Goal: Ask a question

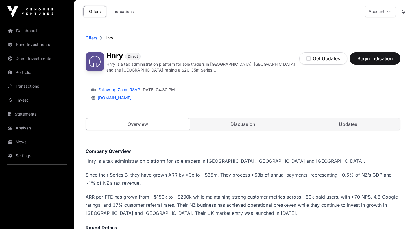
click at [241, 184] on p "Since their Series B, they have grown ARR by >3x to ~$35m. They process >$3b of…" at bounding box center [243, 179] width 315 height 16
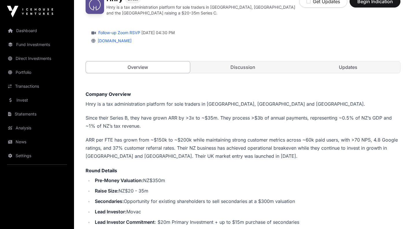
scroll to position [23, 0]
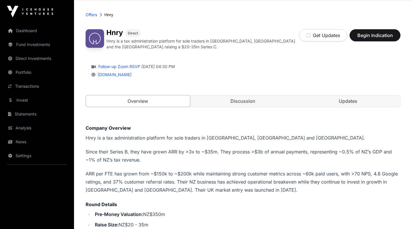
click at [243, 104] on link "Discussion" at bounding box center [243, 101] width 104 height 12
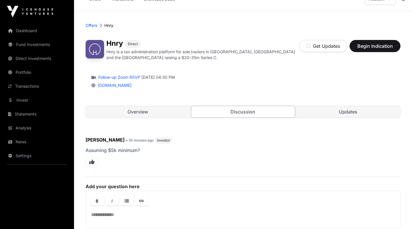
scroll to position [11, 0]
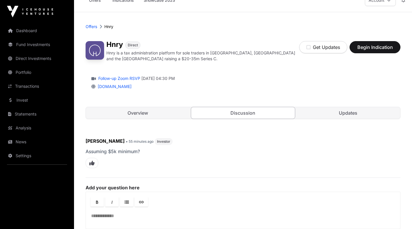
click at [349, 116] on link "Updates" at bounding box center [348, 113] width 104 height 12
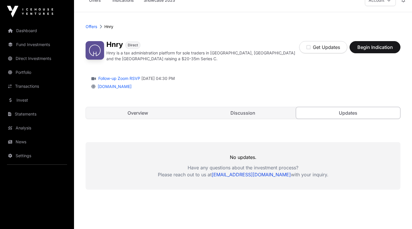
click at [142, 113] on link "Overview" at bounding box center [138, 113] width 104 height 12
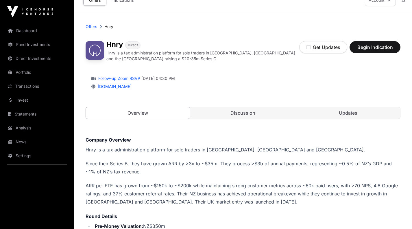
click at [227, 118] on div "Overview Discussion Updates" at bounding box center [243, 113] width 315 height 12
click at [235, 114] on link "Discussion" at bounding box center [243, 113] width 104 height 12
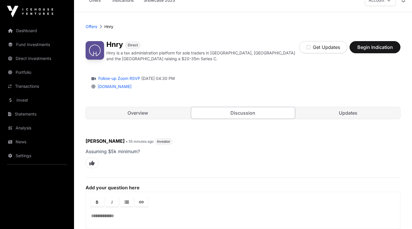
click at [40, 48] on link "Fund Investments" at bounding box center [37, 44] width 65 height 13
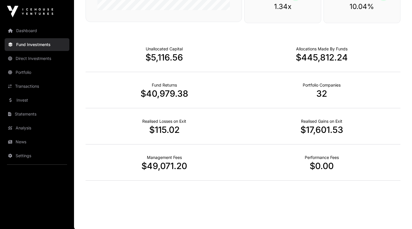
scroll to position [70, 0]
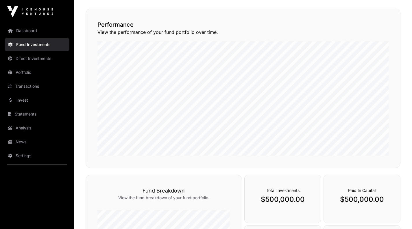
click at [19, 75] on link "Portfolio" at bounding box center [37, 72] width 65 height 13
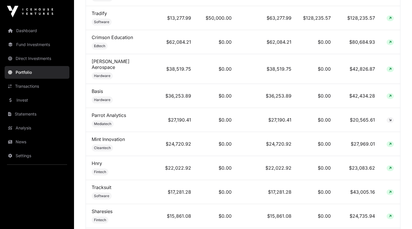
scroll to position [334, 0]
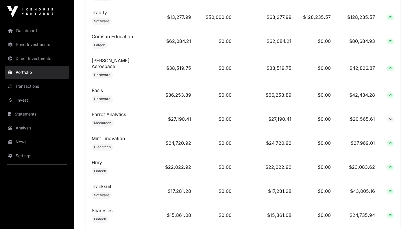
click at [106, 169] on span "Fintech" at bounding box center [100, 171] width 12 height 5
click at [167, 158] on td "$22,022.92" at bounding box center [178, 167] width 38 height 24
click at [97, 159] on link "Hnry" at bounding box center [97, 162] width 10 height 6
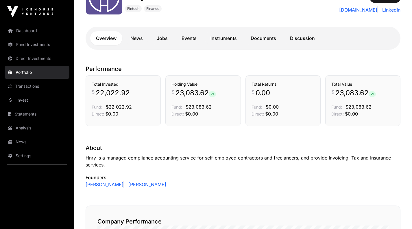
scroll to position [95, 0]
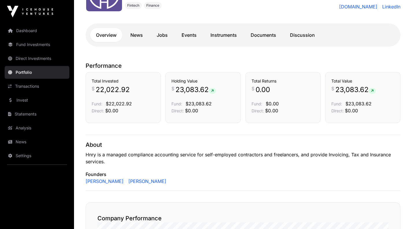
click at [33, 86] on link "Transactions" at bounding box center [37, 86] width 65 height 13
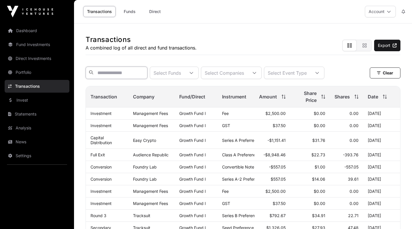
click at [133, 77] on input "text" at bounding box center [117, 73] width 62 height 12
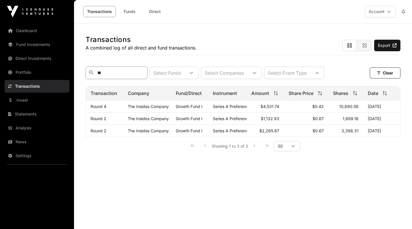
type input "*"
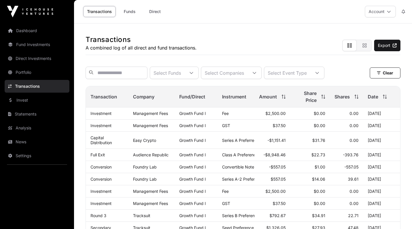
click at [25, 101] on link "Invest" at bounding box center [37, 100] width 65 height 13
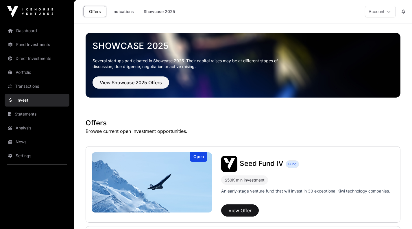
click at [22, 90] on link "Transactions" at bounding box center [37, 86] width 65 height 13
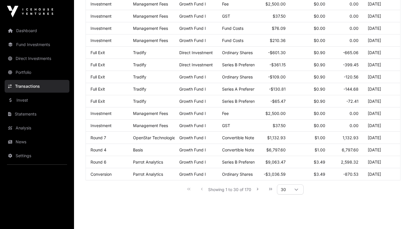
scroll to position [297, 0]
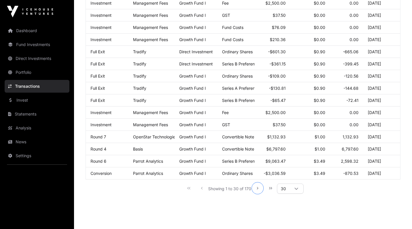
click at [259, 190] on icon "Next Page" at bounding box center [258, 188] width 4 height 4
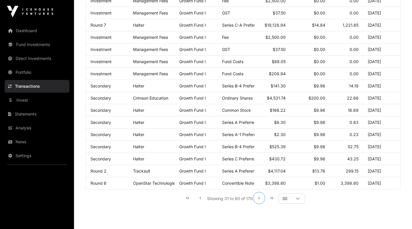
scroll to position [338, 0]
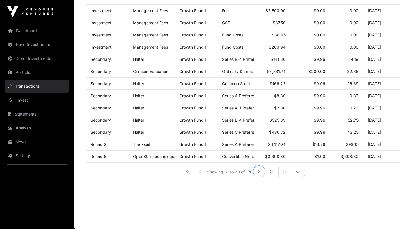
click at [260, 172] on icon "Next Page" at bounding box center [259, 171] width 4 height 4
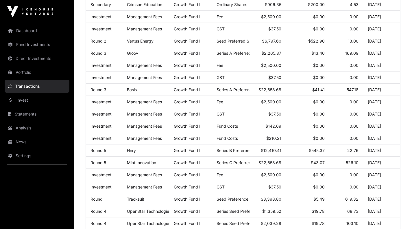
scroll to position [128, 0]
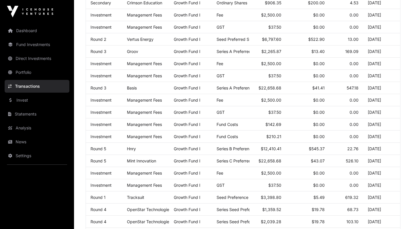
click at [101, 151] on link "Round 5" at bounding box center [99, 148] width 16 height 5
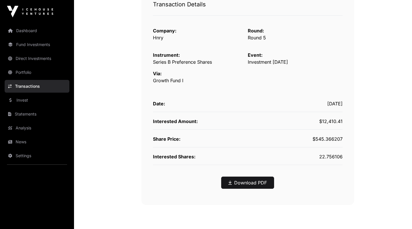
scroll to position [97, 0]
click at [246, 181] on link "Download PDF" at bounding box center [247, 182] width 38 height 7
drag, startPoint x: 414, startPoint y: 75, endPoint x: 388, endPoint y: 59, distance: 30.2
click at [388, 59] on main "Transactions Hnry Transaction Details Company: Hnry Round: Round 5 Instrument: …" at bounding box center [243, 90] width 338 height 326
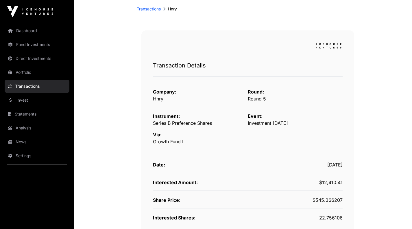
scroll to position [0, 0]
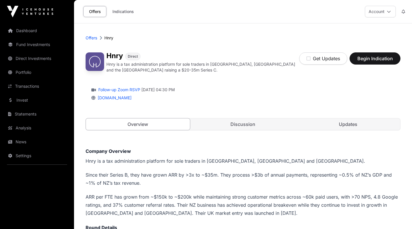
click at [238, 122] on link "Discussion" at bounding box center [243, 124] width 104 height 12
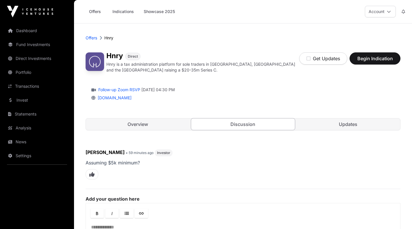
click at [214, 224] on p at bounding box center [243, 227] width 304 height 7
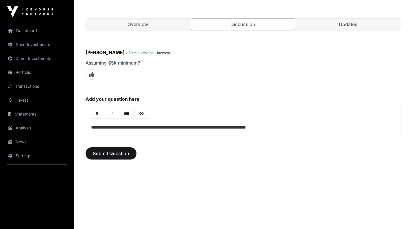
scroll to position [102, 0]
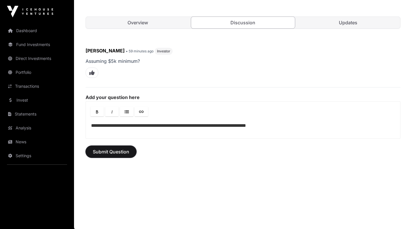
click at [101, 151] on span "Submit Question" at bounding box center [111, 151] width 36 height 7
